Goal: Information Seeking & Learning: Check status

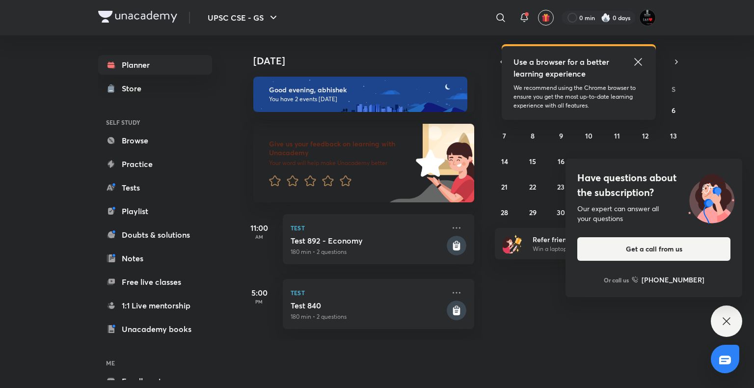
click at [637, 58] on icon at bounding box center [638, 62] width 12 height 12
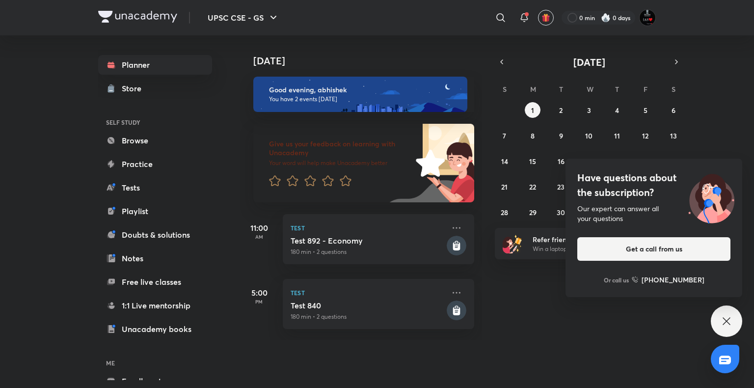
click at [728, 320] on icon at bounding box center [727, 321] width 12 height 12
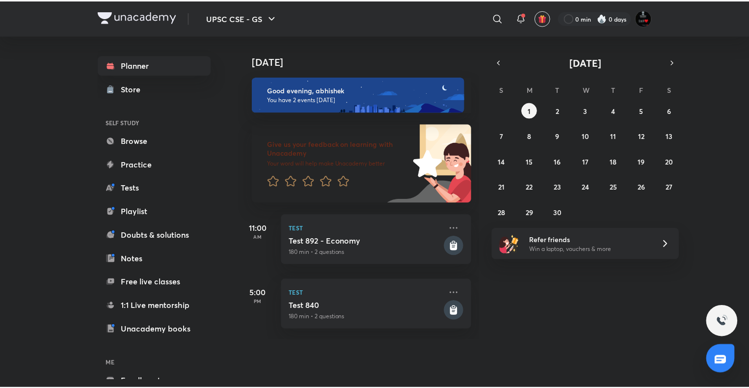
scroll to position [54, 0]
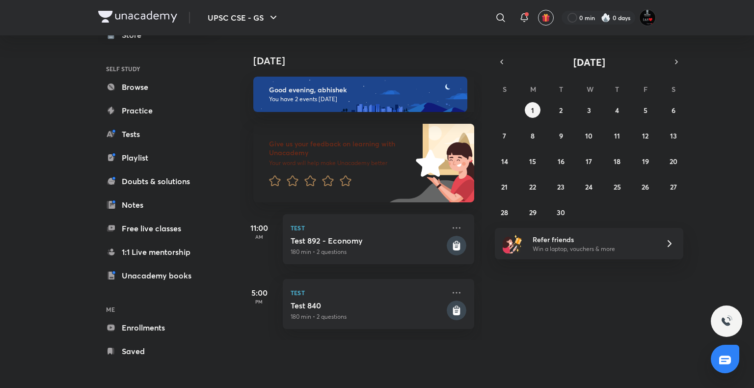
click at [156, 316] on h6 "ME" at bounding box center [155, 309] width 114 height 17
click at [158, 324] on link "Enrollments" at bounding box center [155, 328] width 114 height 20
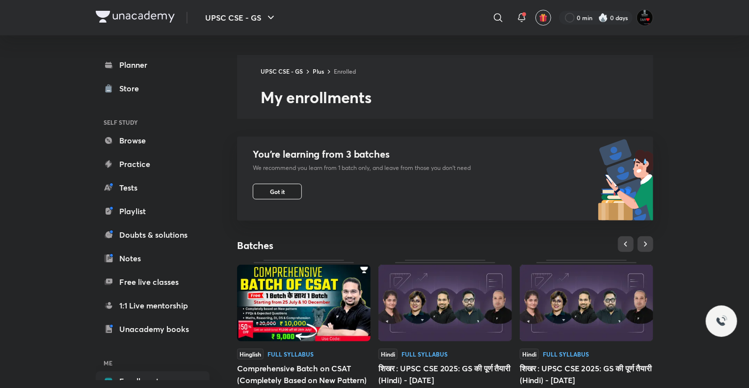
click at [286, 188] on button "Got it" at bounding box center [277, 192] width 49 height 16
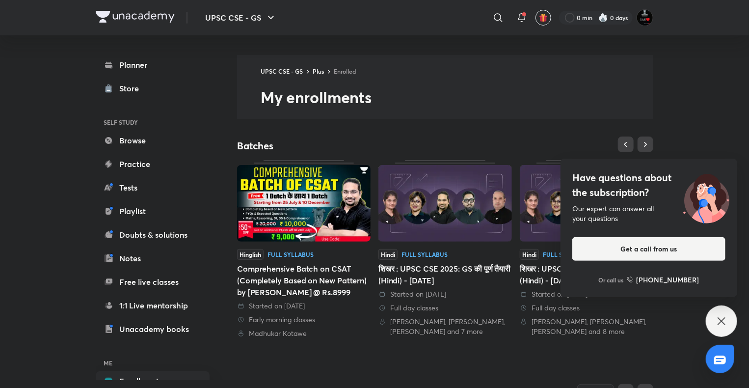
click at [720, 319] on icon at bounding box center [721, 320] width 7 height 7
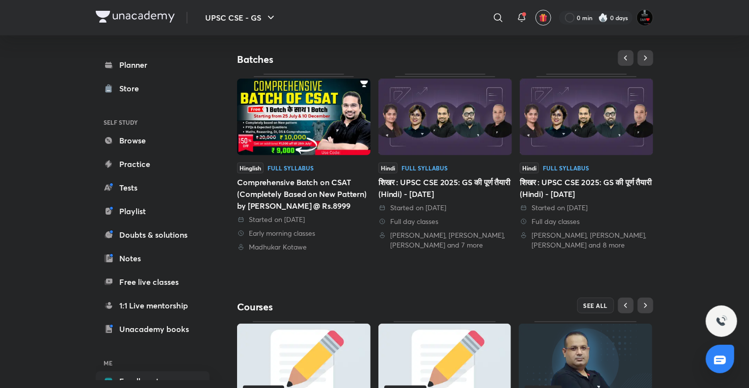
scroll to position [189, 0]
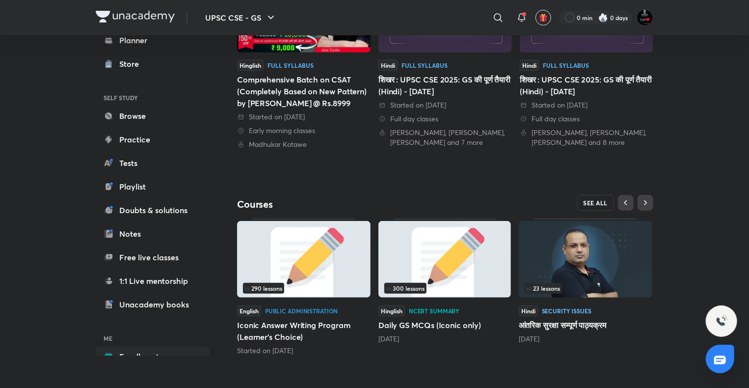
click at [597, 206] on button "SEE ALL" at bounding box center [595, 203] width 37 height 16
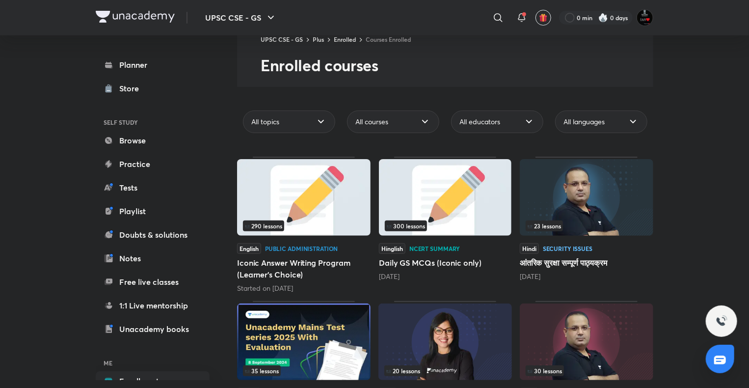
scroll to position [49, 0]
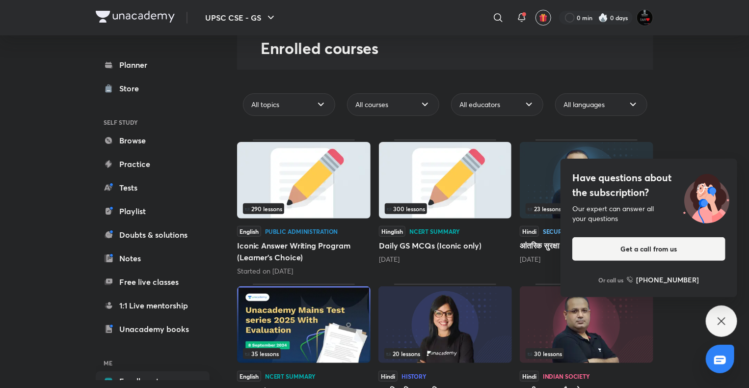
click at [720, 314] on div "Have questions about the subscription? Our expert can answer all your questions…" at bounding box center [721, 320] width 31 height 31
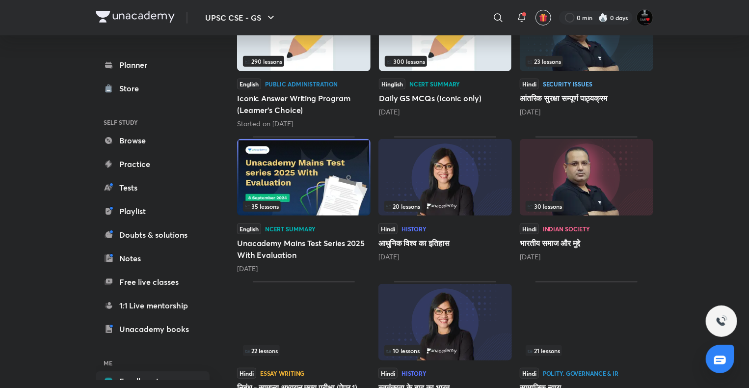
scroll to position [246, 0]
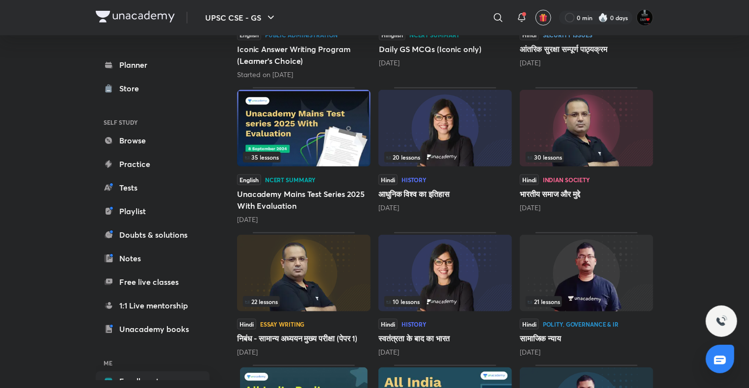
drag, startPoint x: 358, startPoint y: 186, endPoint x: 357, endPoint y: 170, distance: 15.7
click at [357, 170] on div "35 lessons English NCERT Summary Unacademy Mains Test Series 2025 With Evaluati…" at bounding box center [304, 155] width 134 height 137
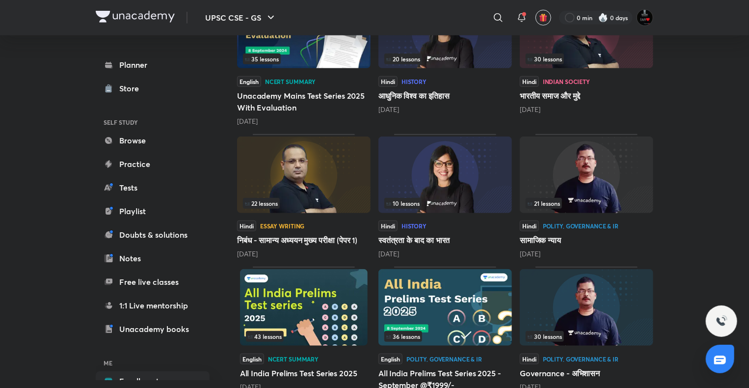
scroll to position [0, 0]
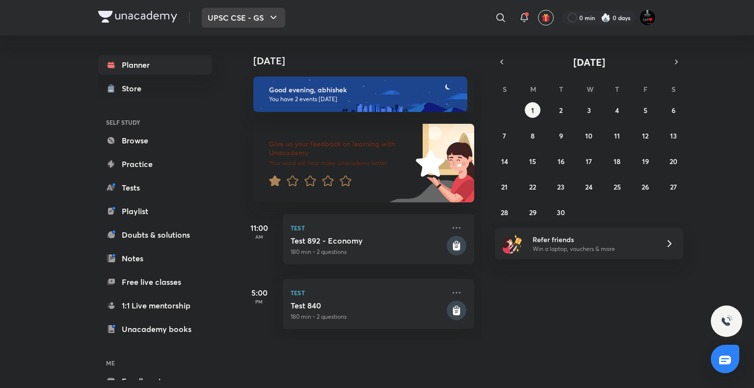
click at [263, 22] on button "UPSC CSE - GS" at bounding box center [243, 18] width 83 height 20
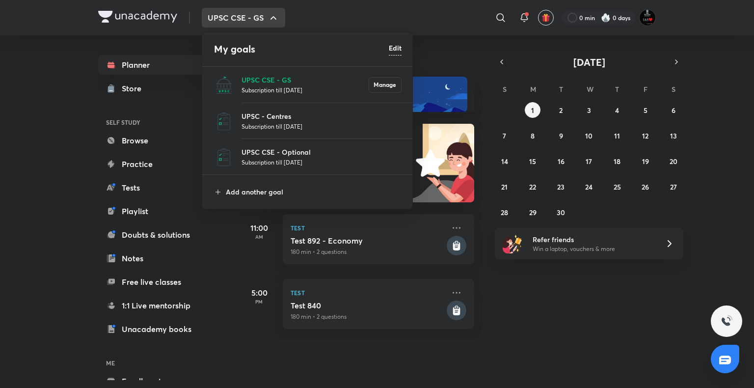
click at [285, 85] on p "Subscription till [DATE]" at bounding box center [305, 90] width 127 height 10
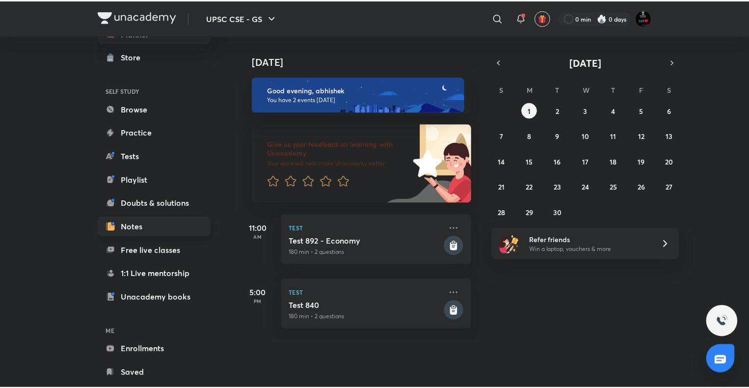
scroll to position [49, 0]
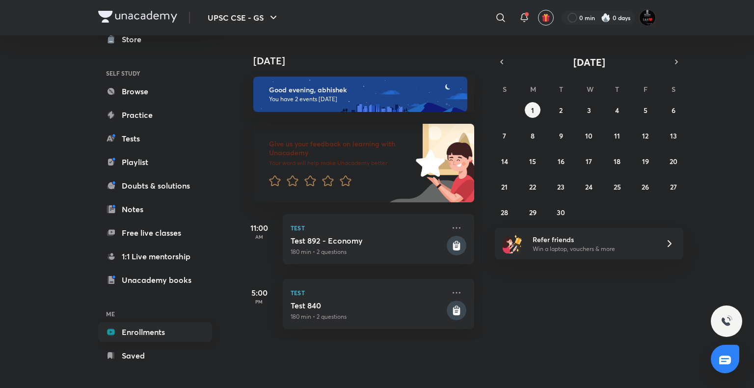
click at [145, 329] on link "Enrollments" at bounding box center [155, 332] width 114 height 20
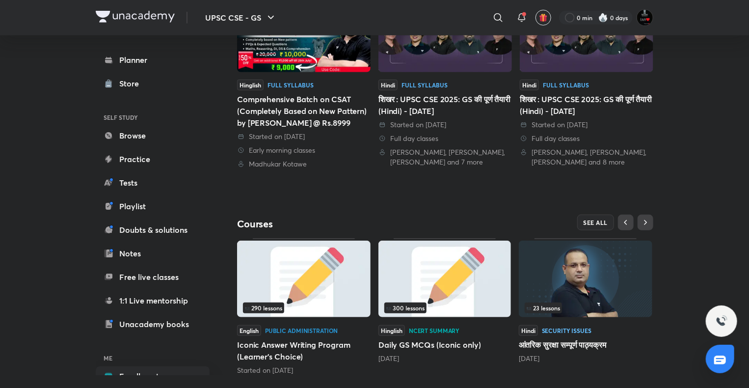
scroll to position [289, 0]
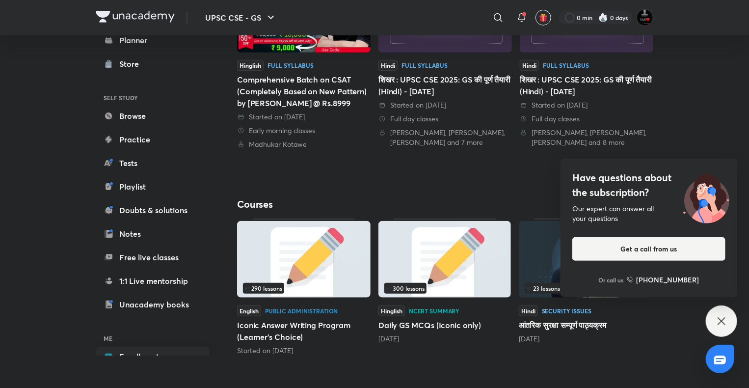
click at [714, 317] on div "Have questions about the subscription? Our expert can answer all your questions…" at bounding box center [721, 320] width 31 height 31
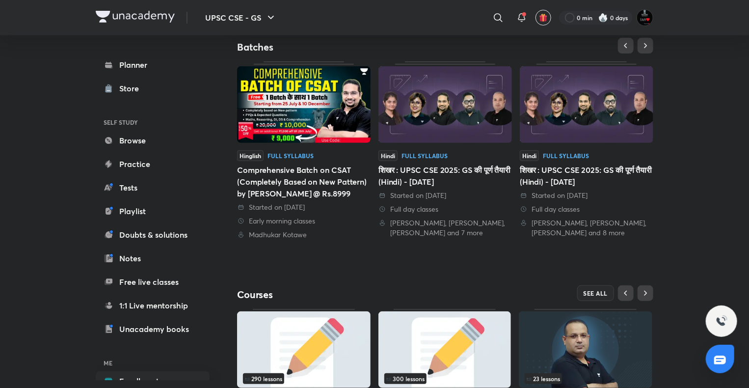
scroll to position [141, 0]
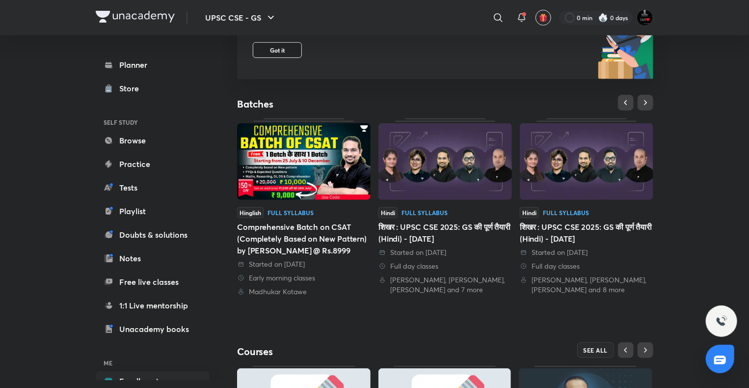
click at [279, 51] on span "Got it" at bounding box center [277, 50] width 15 height 8
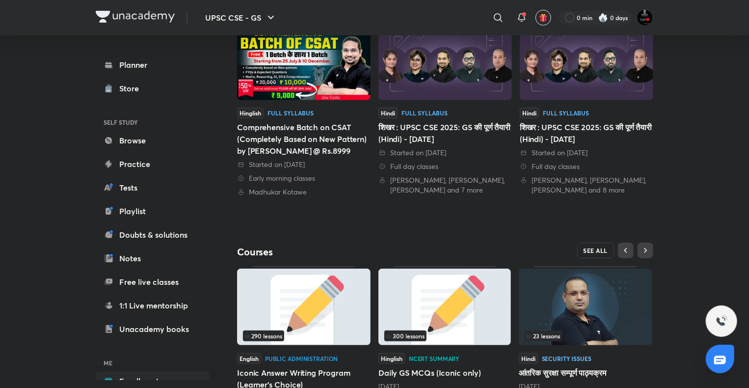
click at [593, 247] on span "SEE ALL" at bounding box center [596, 250] width 25 height 7
